Goal: Task Accomplishment & Management: Use online tool/utility

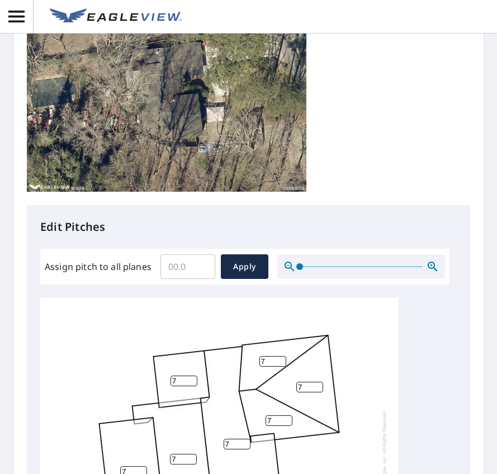
scroll to position [336, 0]
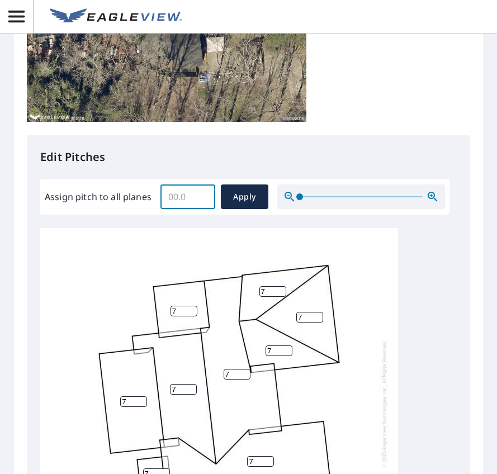
click at [192, 194] on input "Assign pitch to all planes" at bounding box center [188, 196] width 55 height 31
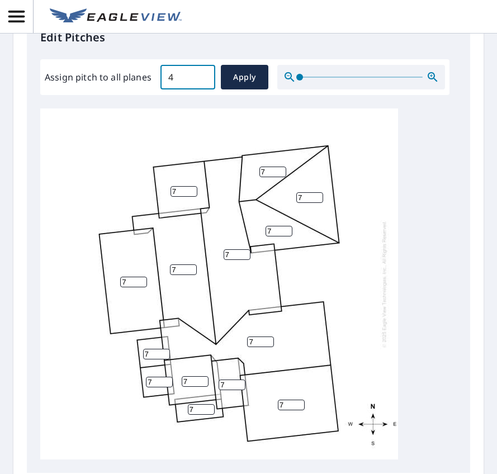
scroll to position [391, 0]
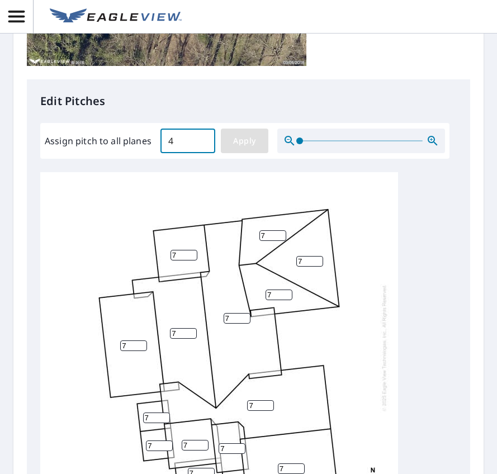
type input "4"
click at [255, 143] on span "Apply" at bounding box center [245, 141] width 30 height 14
type input "4"
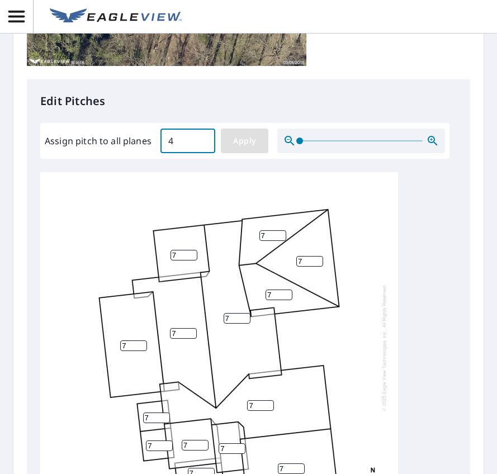
type input "4"
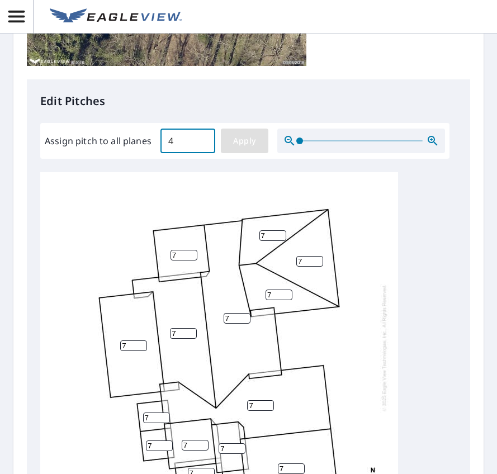
type input "4"
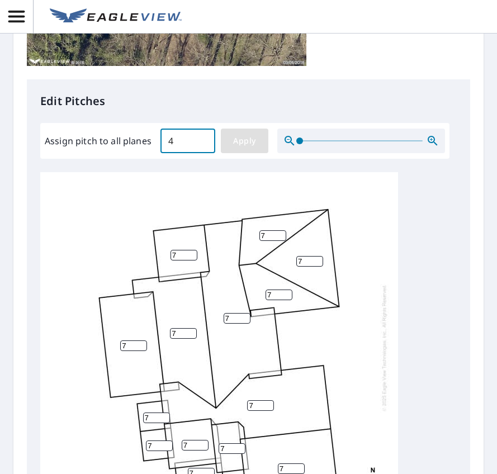
type input "4"
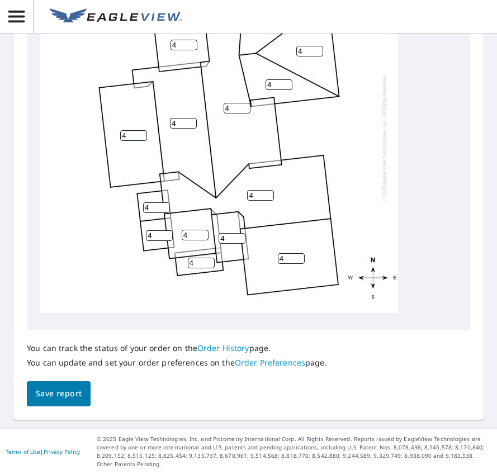
scroll to position [632, 0]
click at [55, 397] on span "Save report" at bounding box center [59, 394] width 46 height 14
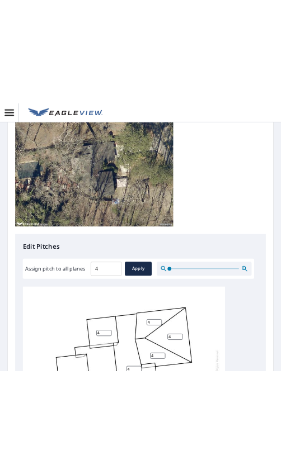
scroll to position [0, 0]
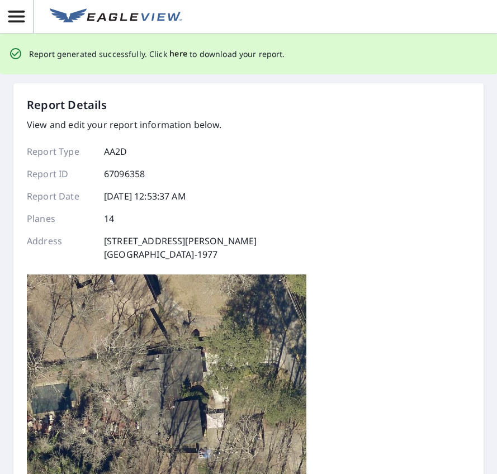
click at [172, 54] on span "here" at bounding box center [178, 54] width 18 height 14
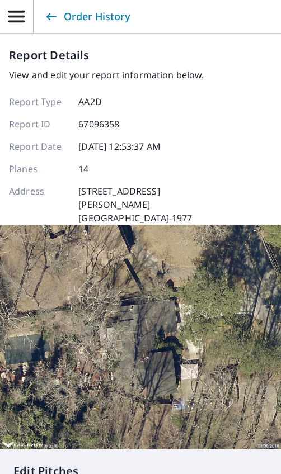
click at [149, 119] on div "Report ID 67096358" at bounding box center [108, 123] width 198 height 13
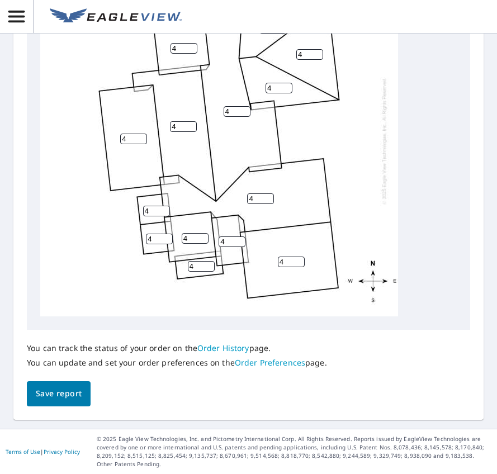
scroll to position [12, 0]
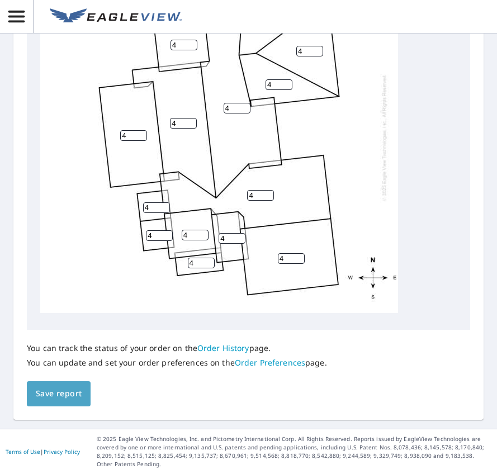
click at [61, 399] on span "Save report" at bounding box center [59, 394] width 46 height 14
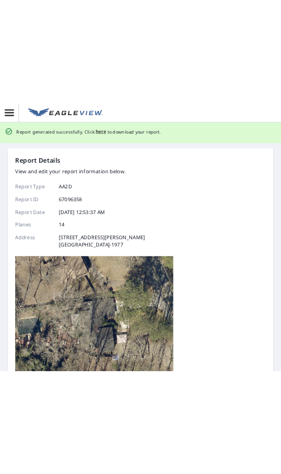
scroll to position [0, 0]
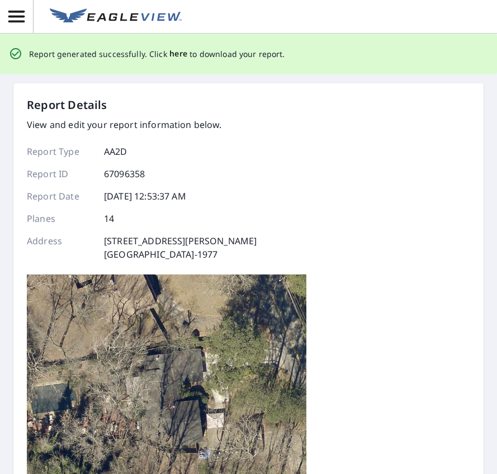
click at [176, 55] on span "here" at bounding box center [178, 54] width 18 height 14
